Goal: Transaction & Acquisition: Download file/media

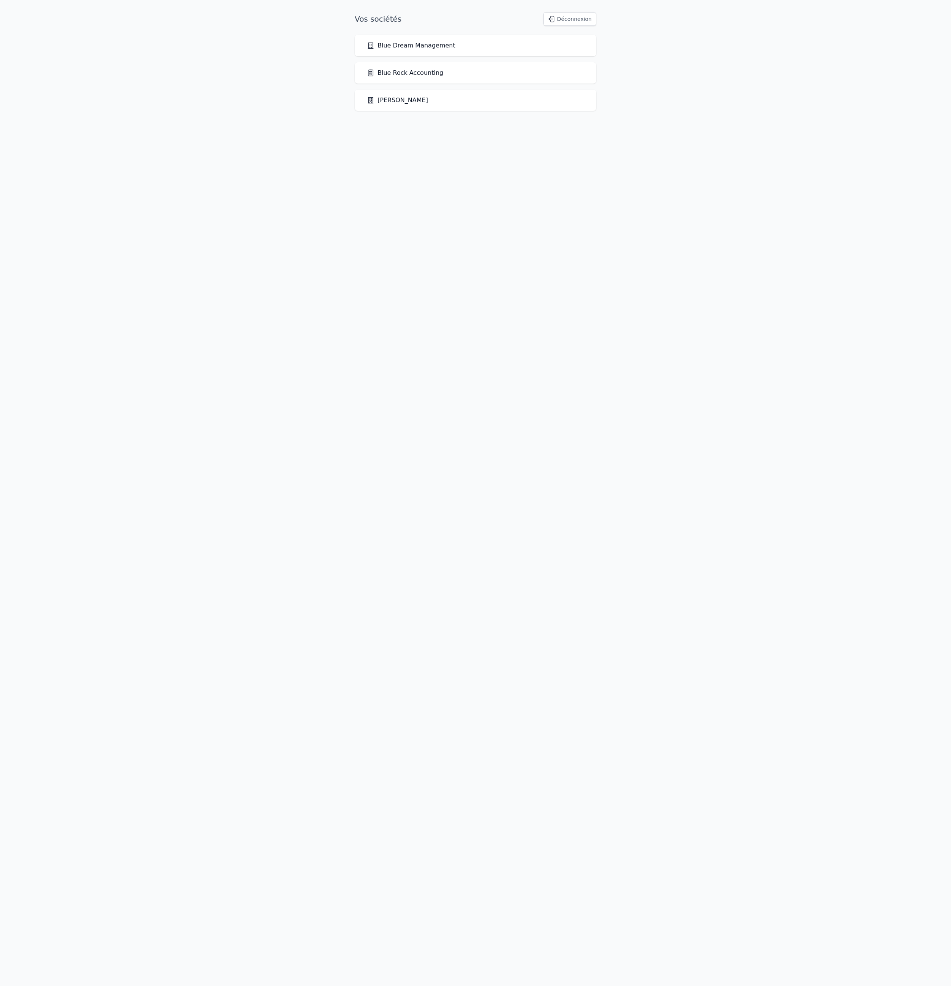
click at [427, 84] on div "Blue Rock Accounting" at bounding box center [476, 72] width 242 height 21
click at [443, 77] on link "Blue Rock Accounting" at bounding box center [405, 72] width 76 height 9
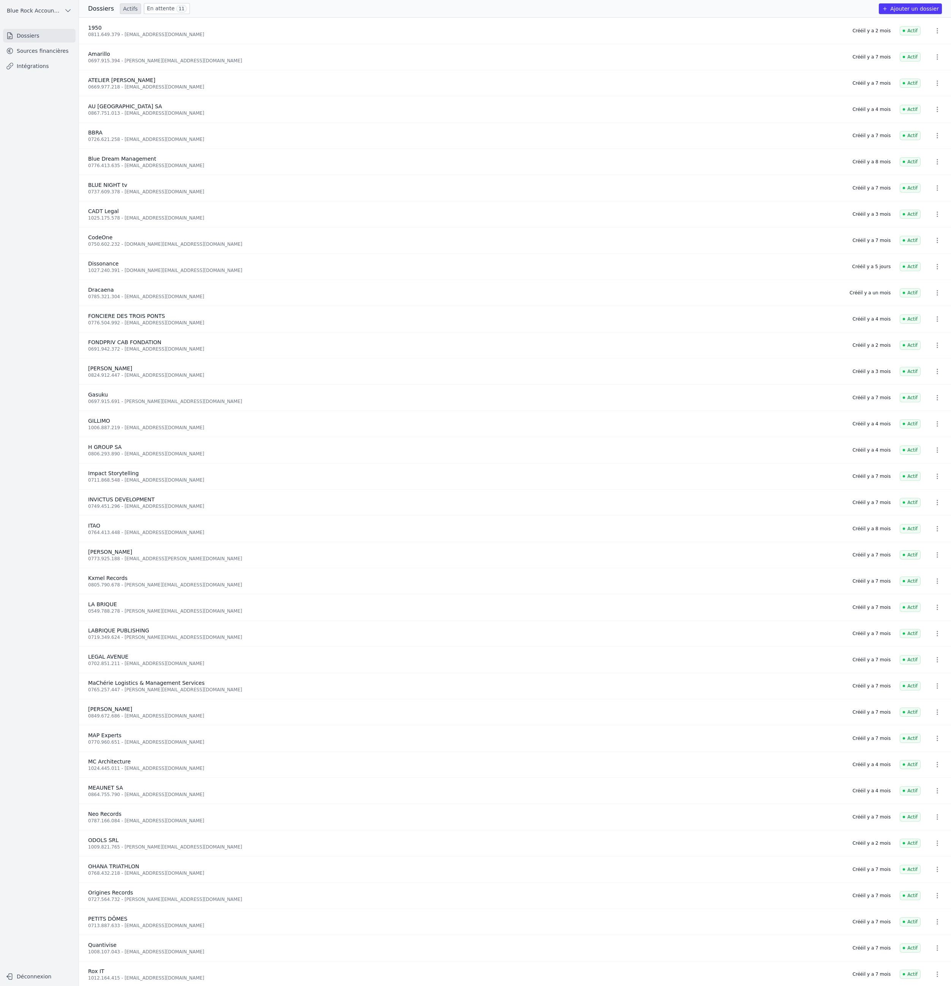
click at [72, 58] on link "Sources financières" at bounding box center [39, 51] width 73 height 14
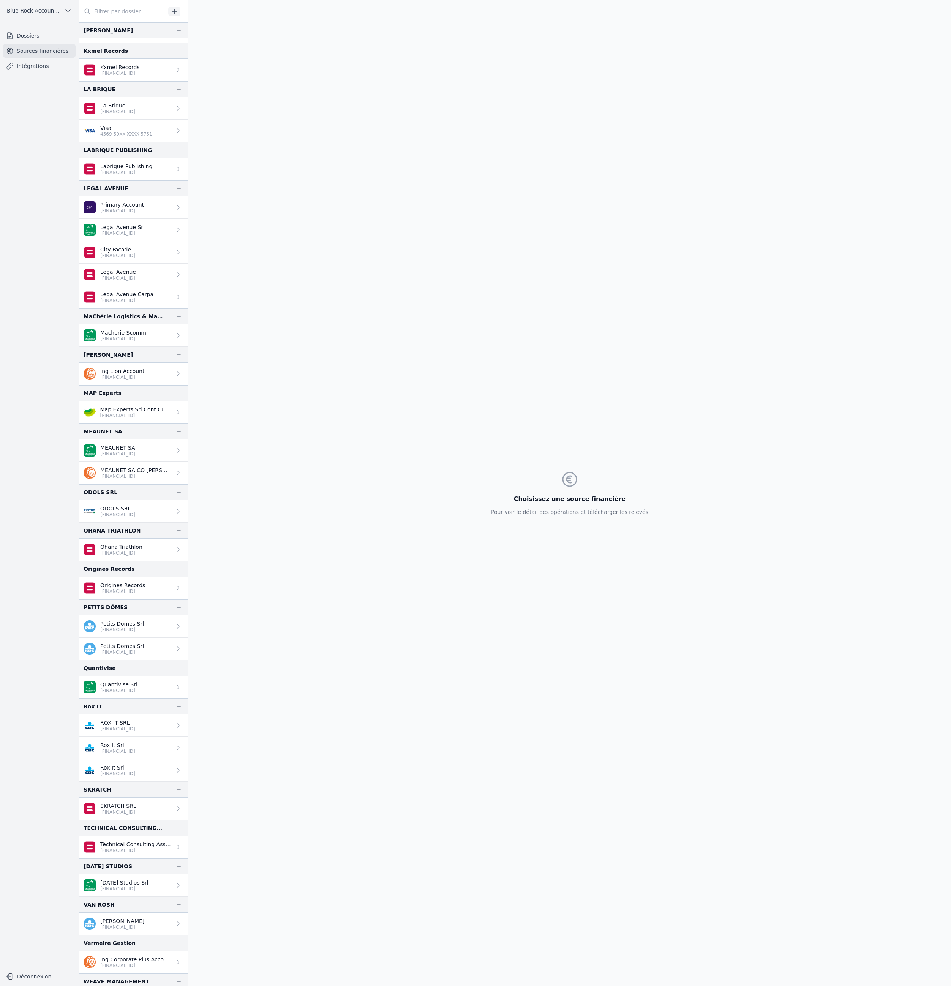
scroll to position [1149, 0]
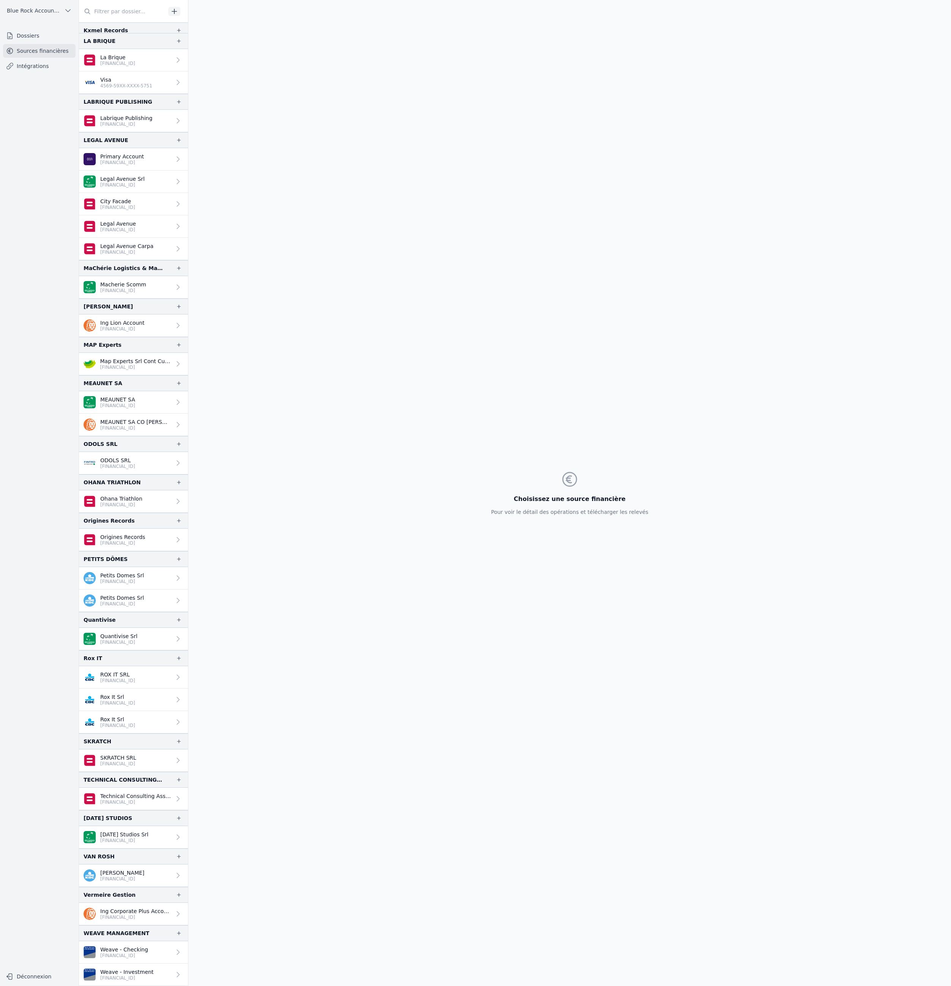
click at [135, 403] on p "MEAUNET SA" at bounding box center [117, 400] width 35 height 8
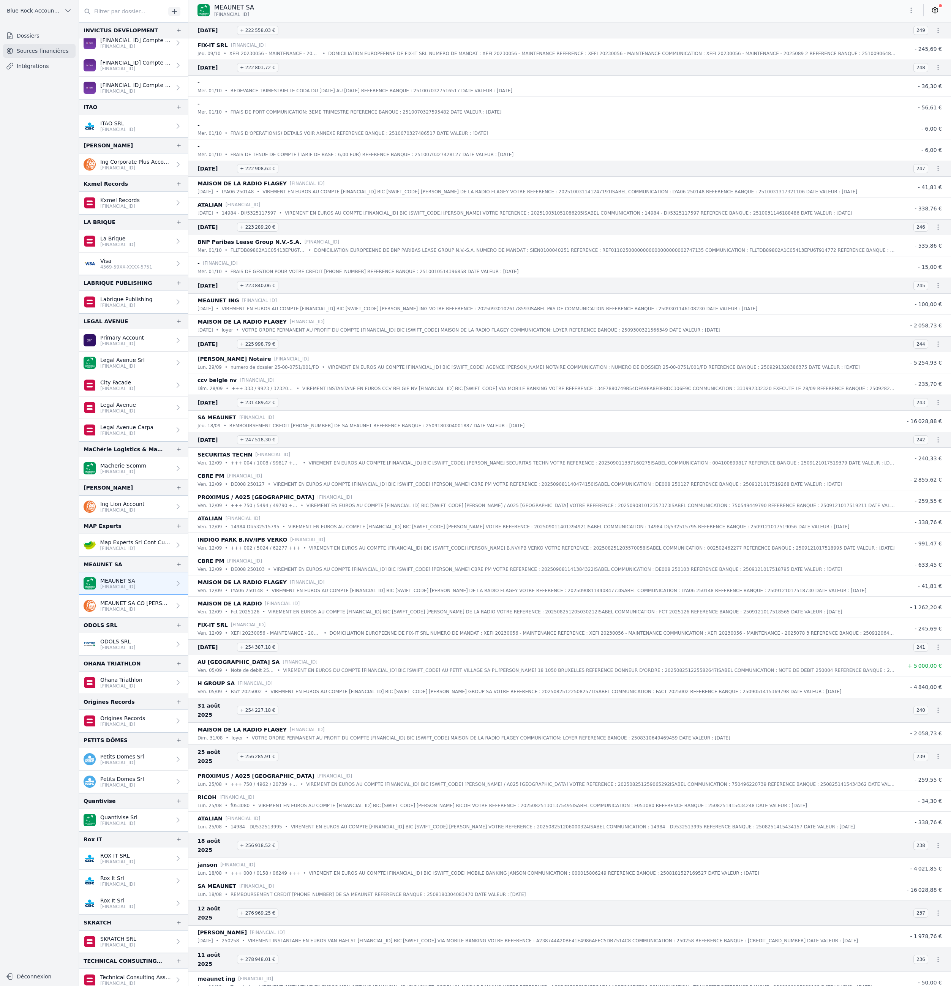
scroll to position [630, 0]
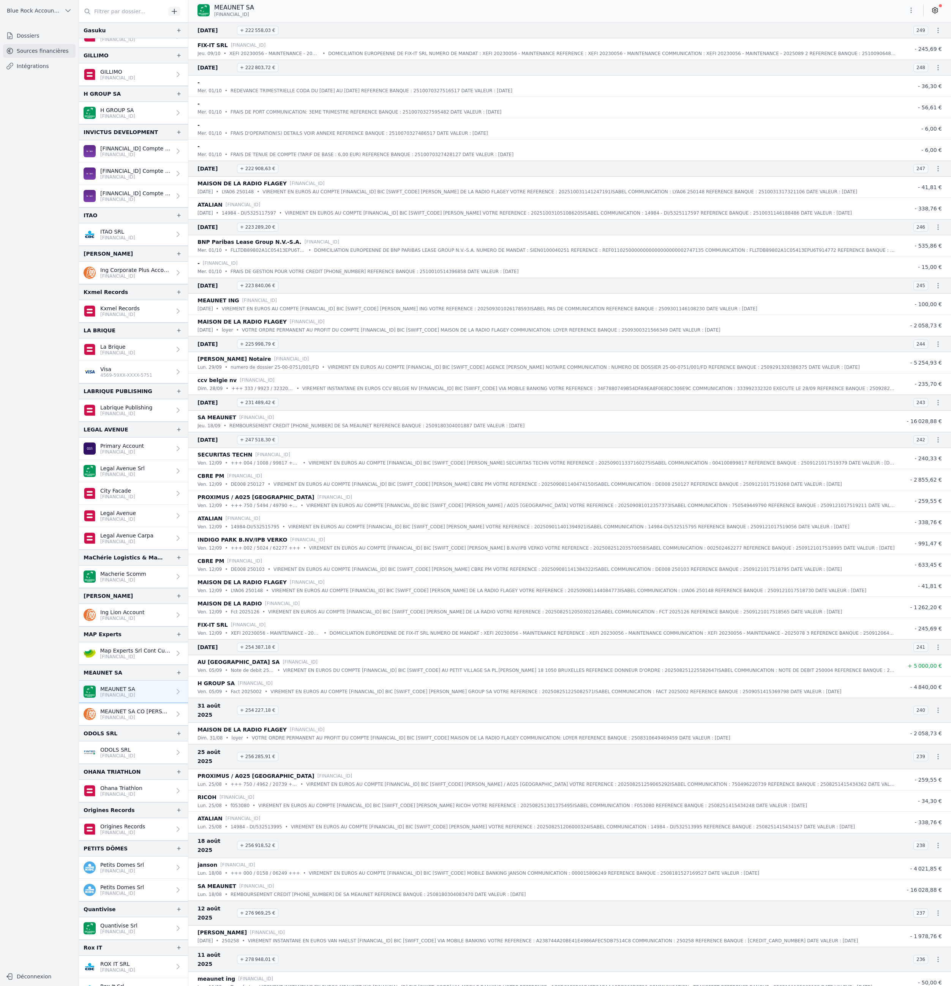
click at [188, 124] on link "H GROUP SA [FINANCIAL_ID]" at bounding box center [133, 113] width 109 height 22
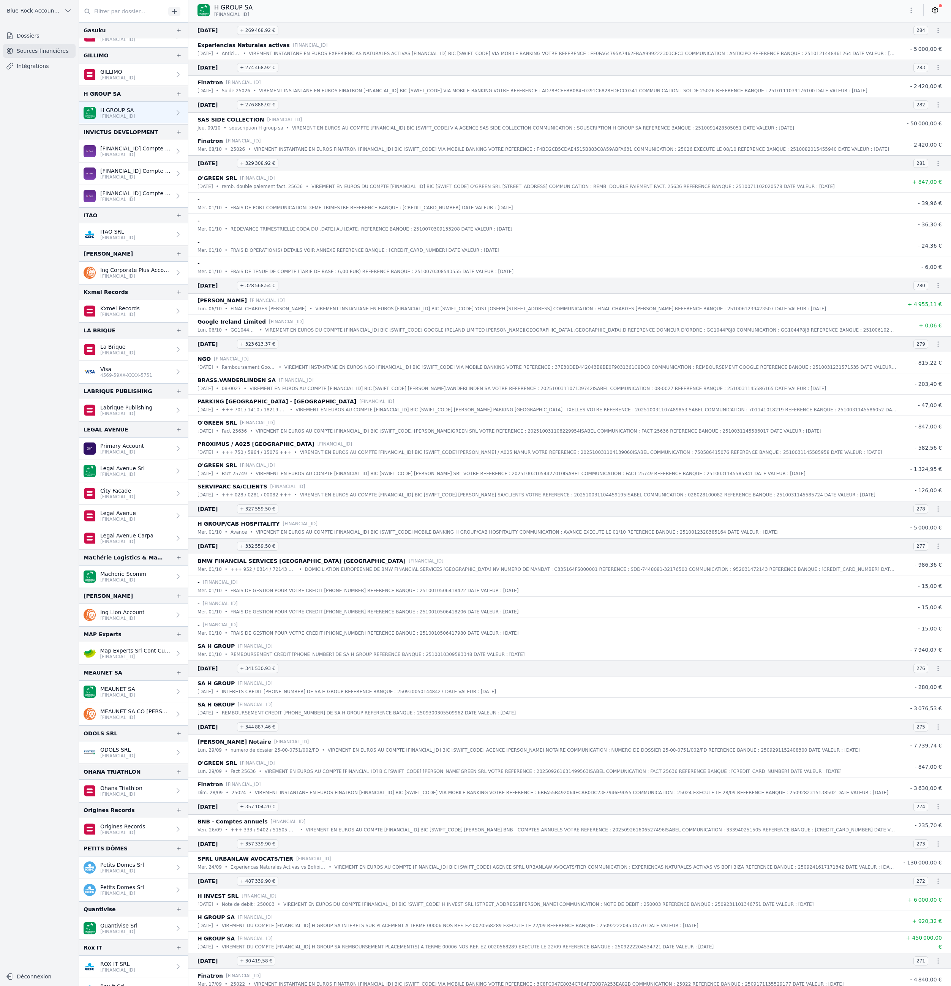
click at [907, 14] on icon "button" at bounding box center [911, 10] width 8 height 8
click at [841, 56] on button "Exporter" at bounding box center [849, 49] width 55 height 14
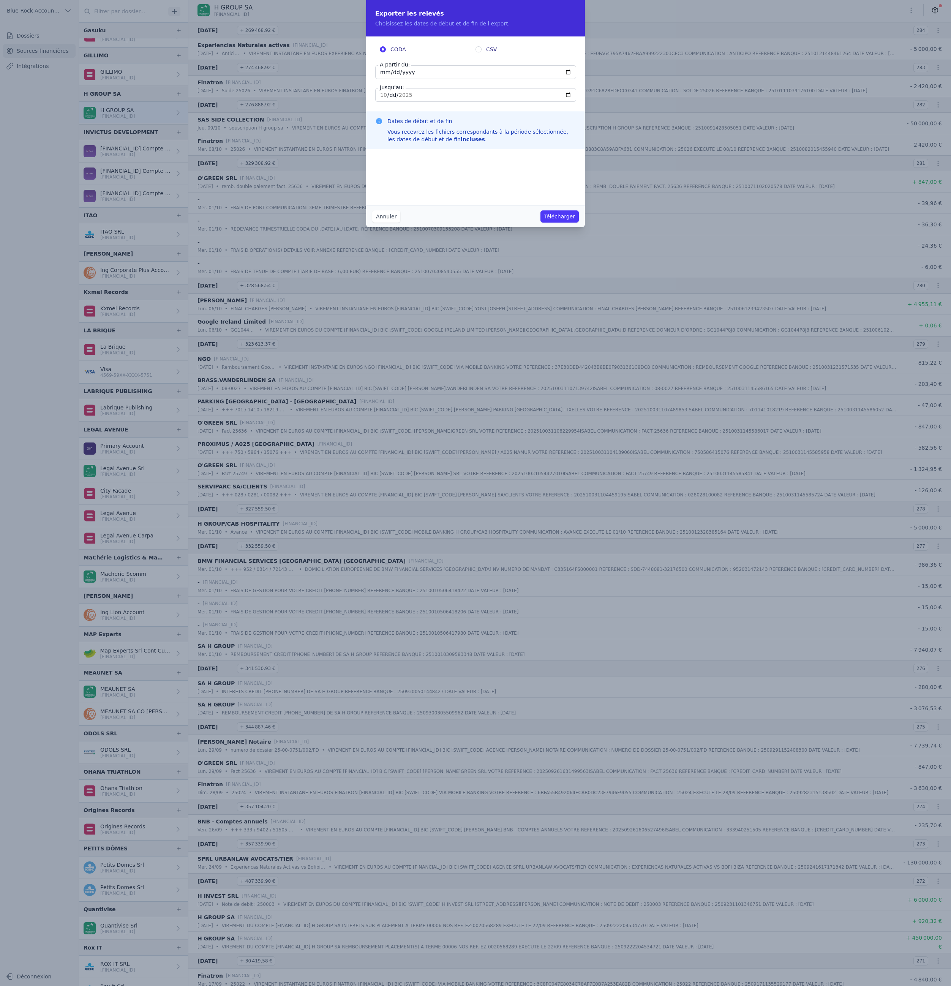
click at [428, 79] on input "2025-10-12" at bounding box center [475, 72] width 201 height 14
type input "2025-10-14"
type input "2025-07-14"
click at [478, 102] on input "2025-10-12" at bounding box center [475, 95] width 201 height 14
click at [480, 53] on label "CSV" at bounding box center [523, 50] width 96 height 8
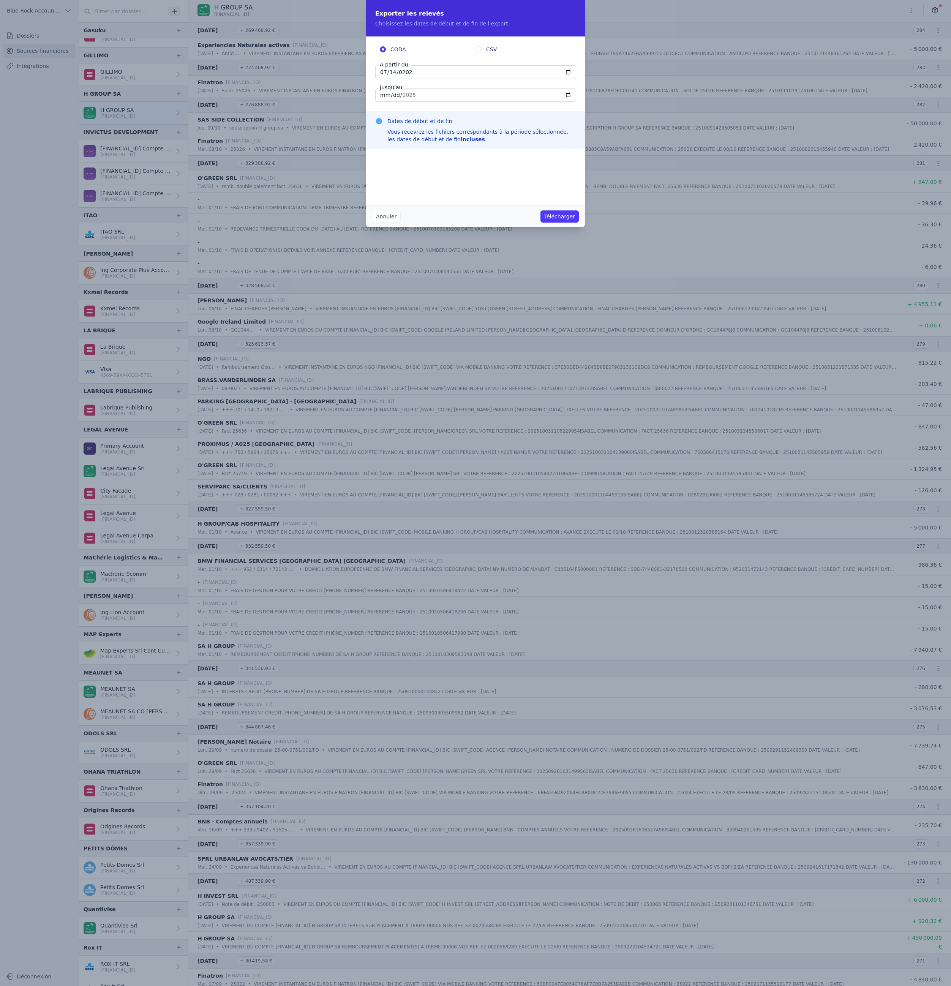
click at [480, 52] on input "CSV" at bounding box center [478, 49] width 6 height 6
radio input "true"
radio input "false"
click at [579, 223] on button "Télécharger" at bounding box center [559, 216] width 38 height 12
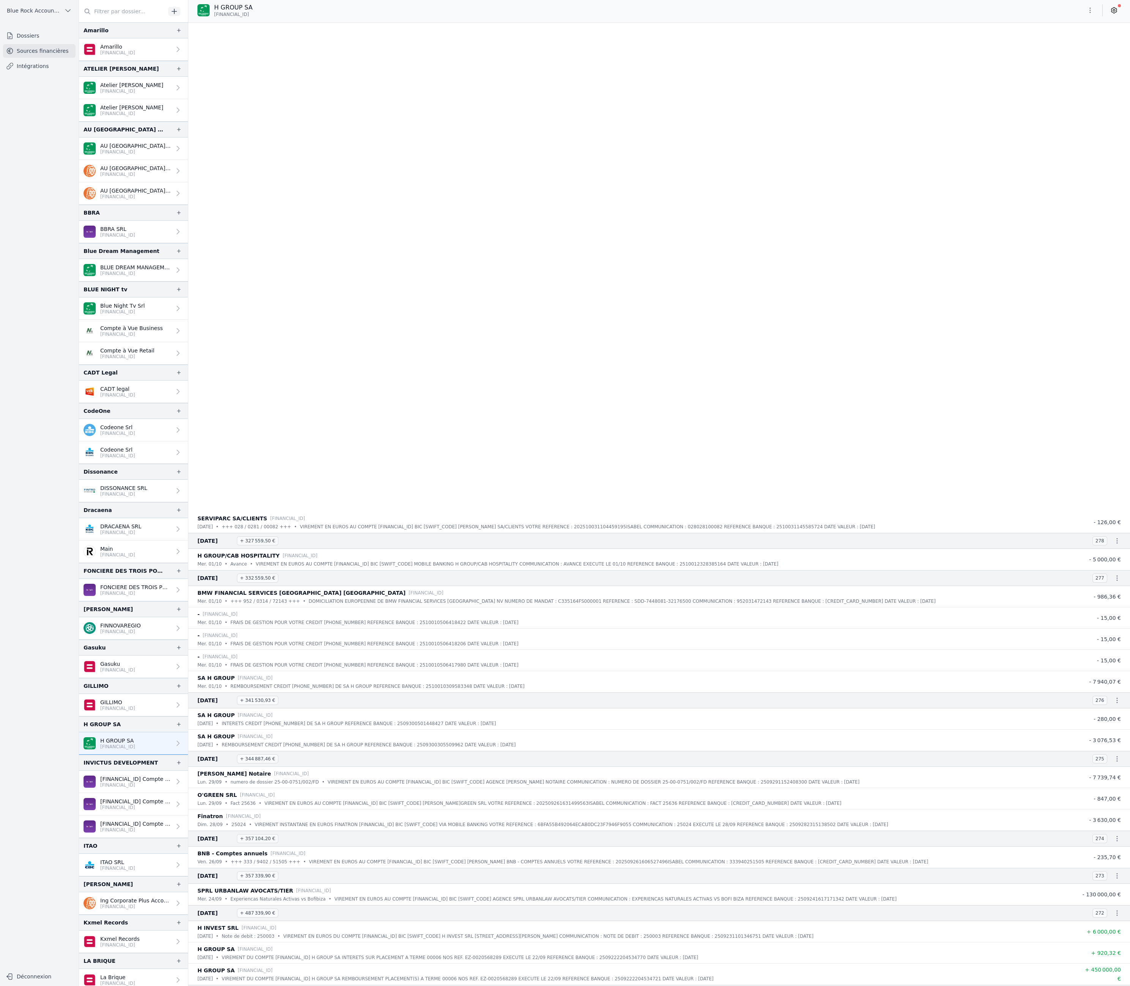
scroll to position [2617, 0]
